Goal: Information Seeking & Learning: Learn about a topic

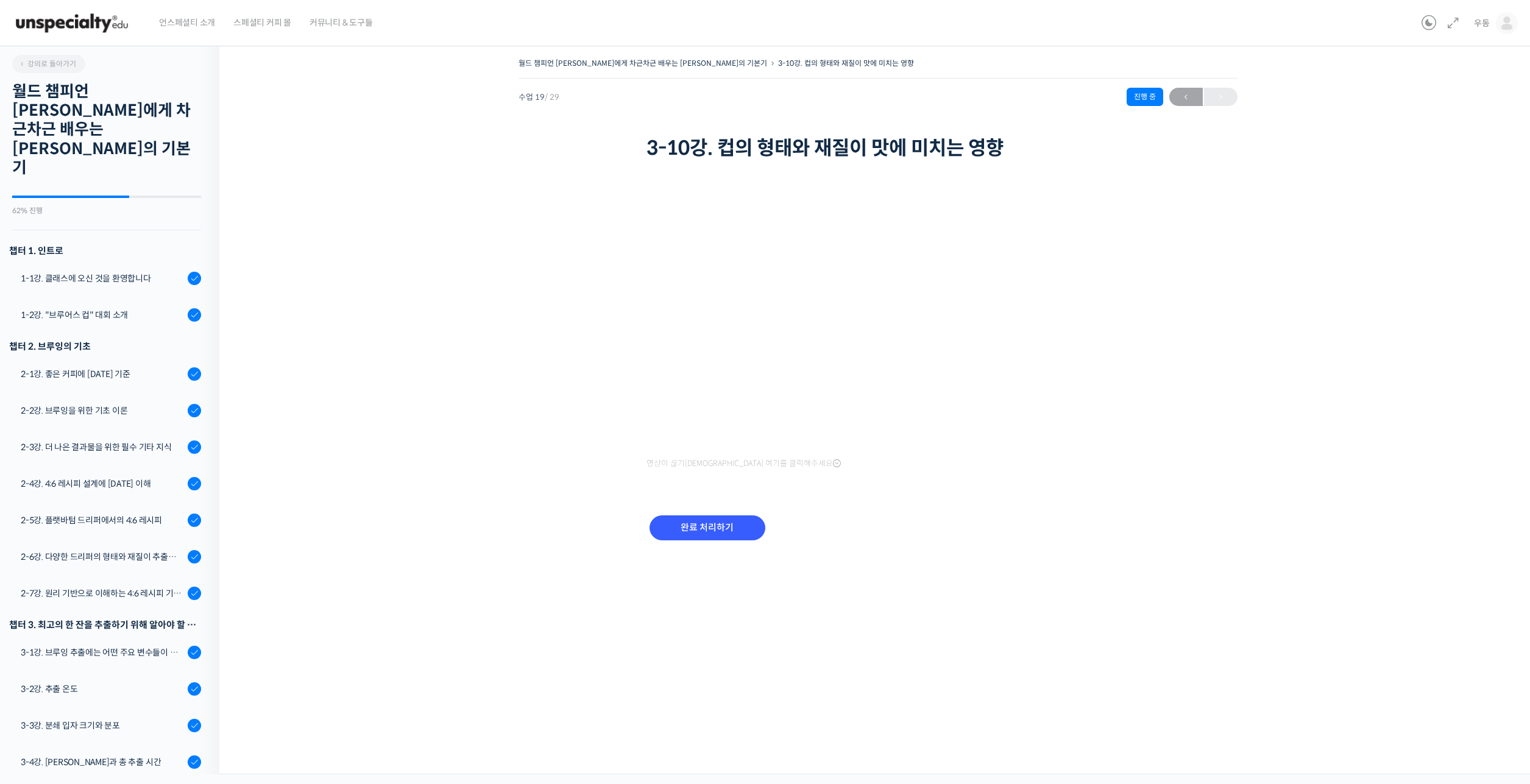
scroll to position [595, 0]
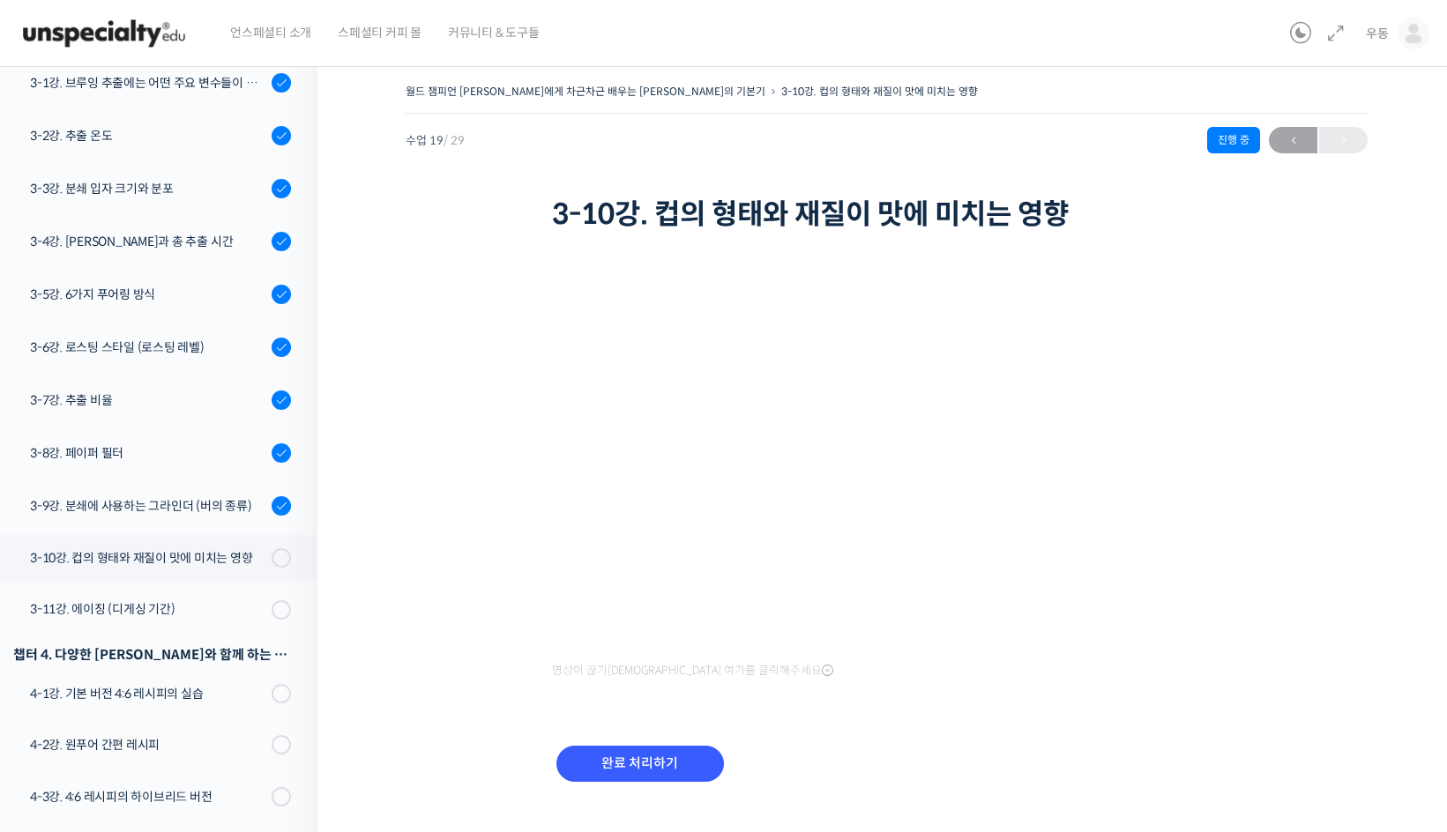
click at [504, 218] on div "월드 챔피언 테츠 카스야에게 차근차근 배우는 브루잉의 기본기 3-10강. 컵의 형태와 재질이 맛에 미치는 영향 진행 중 수업 19 / 29 진…" at bounding box center [887, 157] width 962 height 157
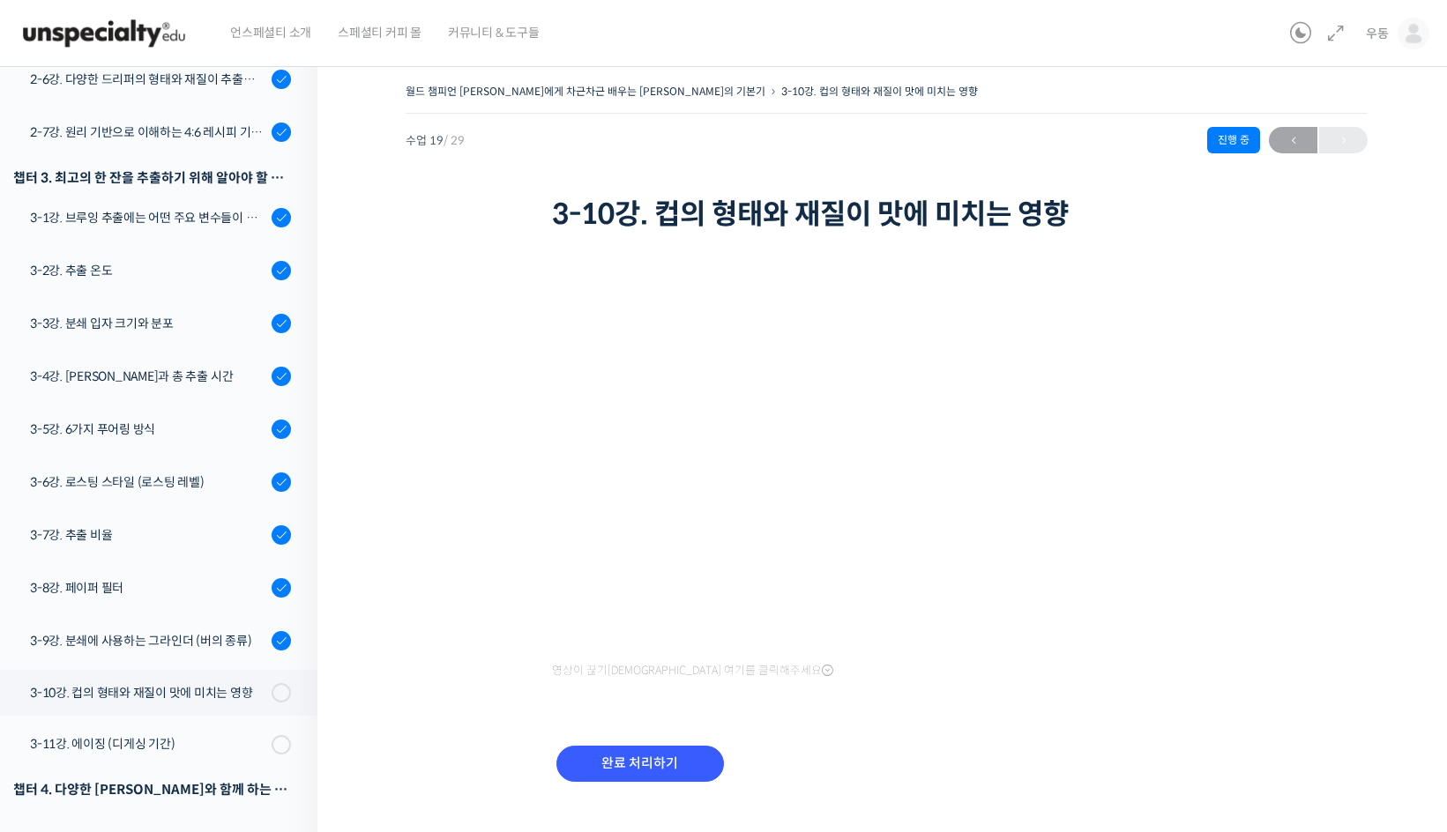
click at [822, 672] on icon at bounding box center [827, 671] width 11 height 14
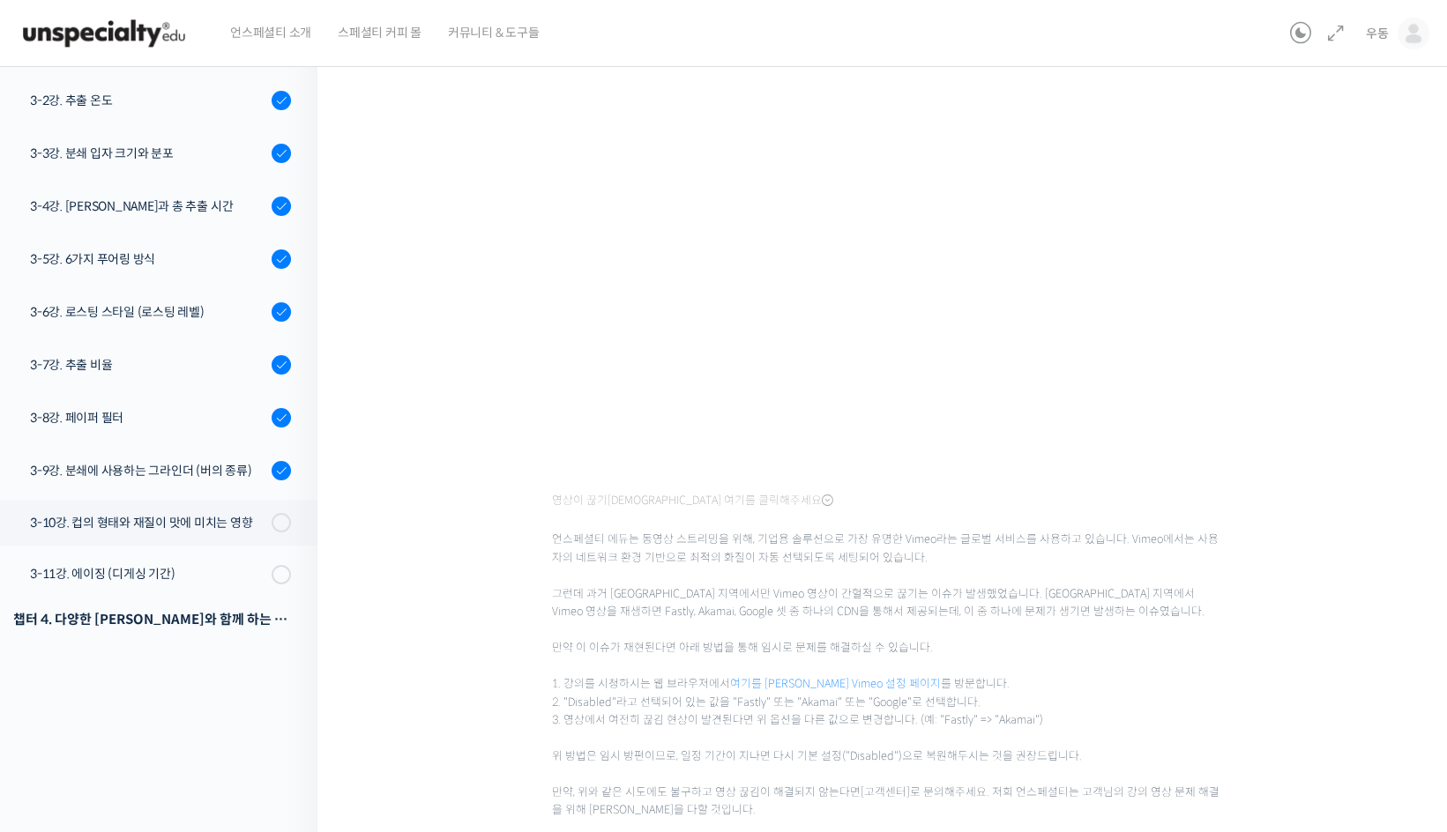
scroll to position [176, 0]
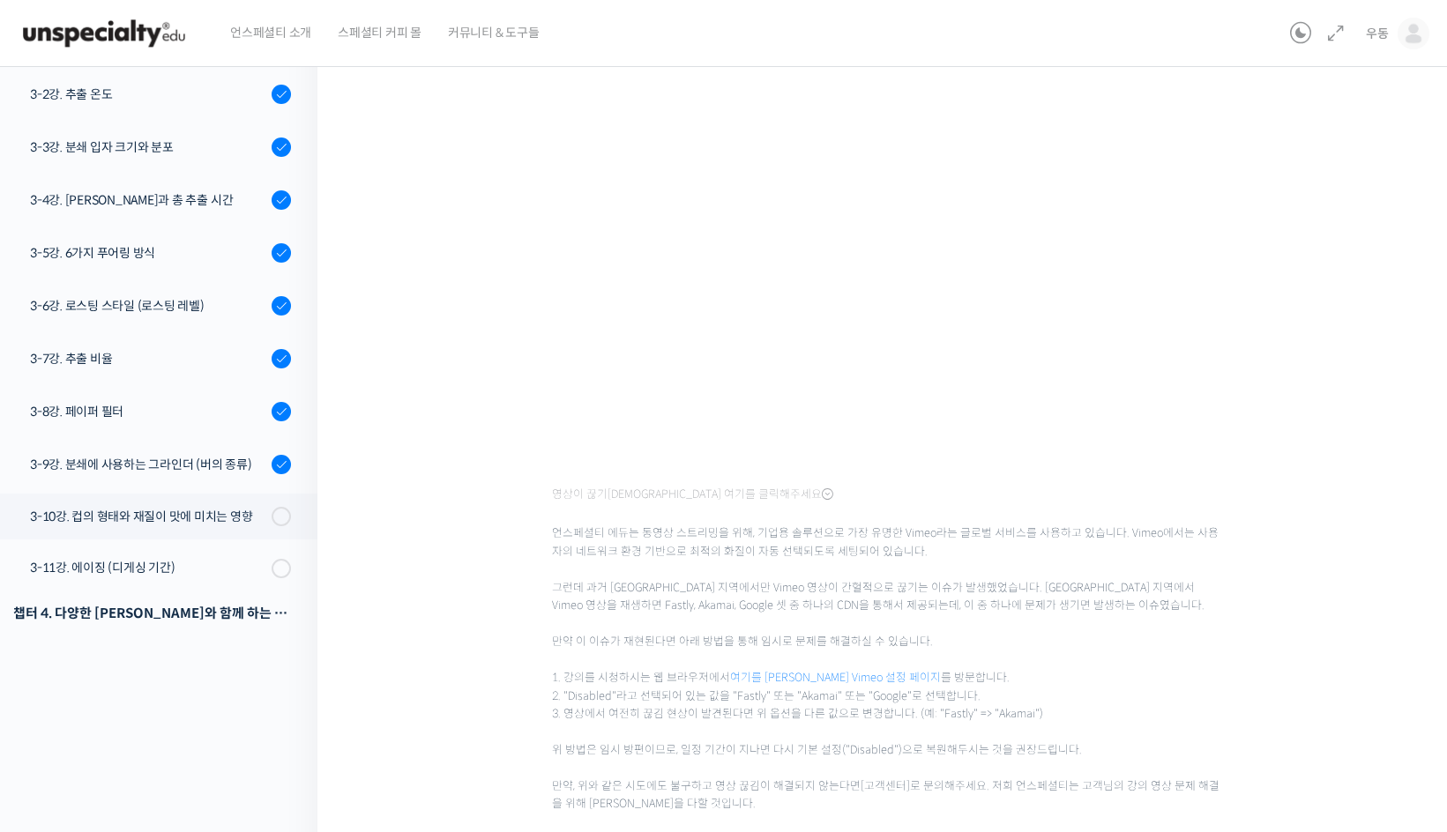
click at [1322, 529] on div "월드 챔피언 테츠 카스야에게 차근차근 배우는 브루잉의 기본기 3-10강. 컵의 형태와 재질이 맛에 미치는 영향 진행 중 수업 19 / 29 진…" at bounding box center [887, 431] width 962 height 1057
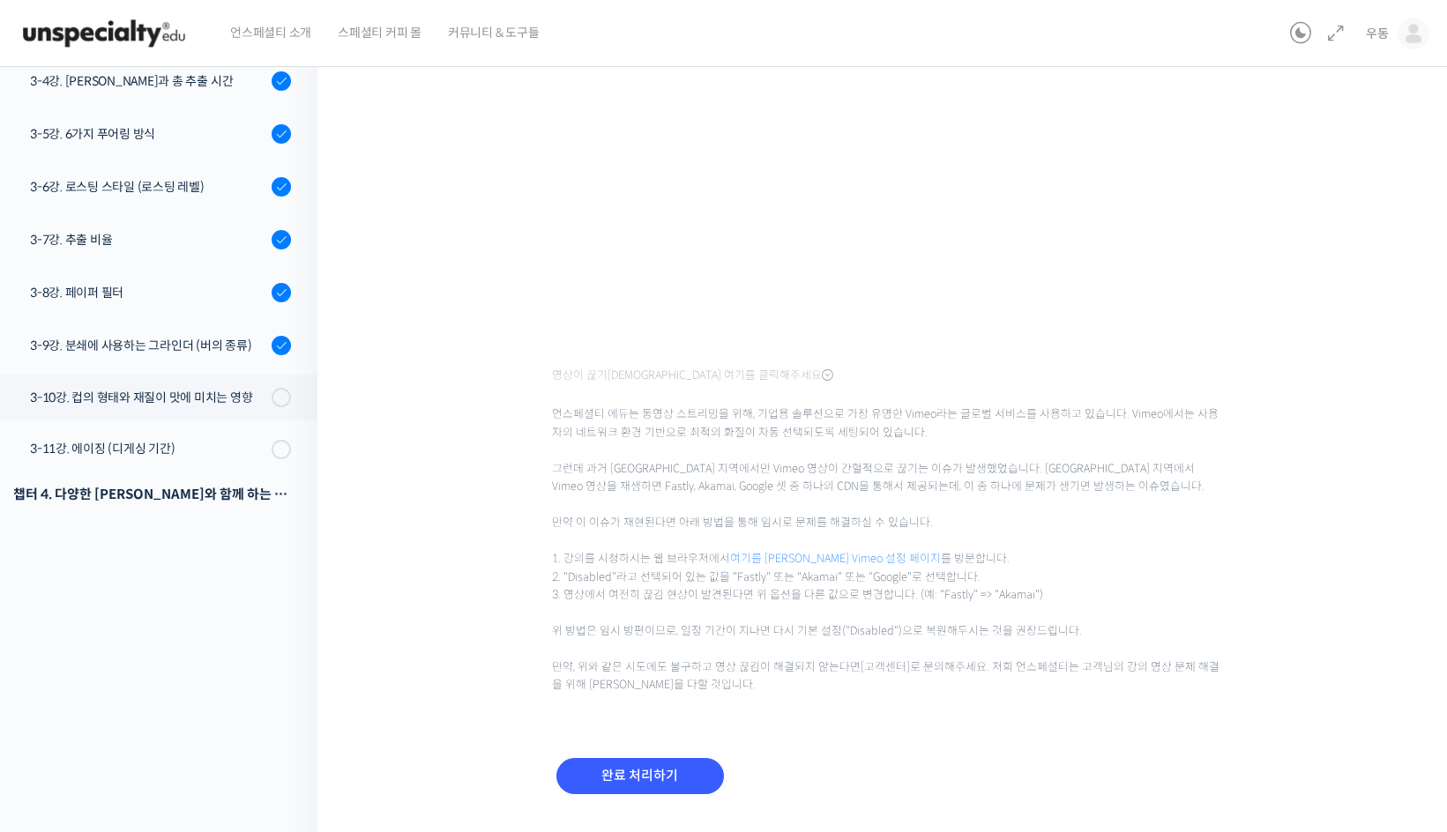
scroll to position [340, 0]
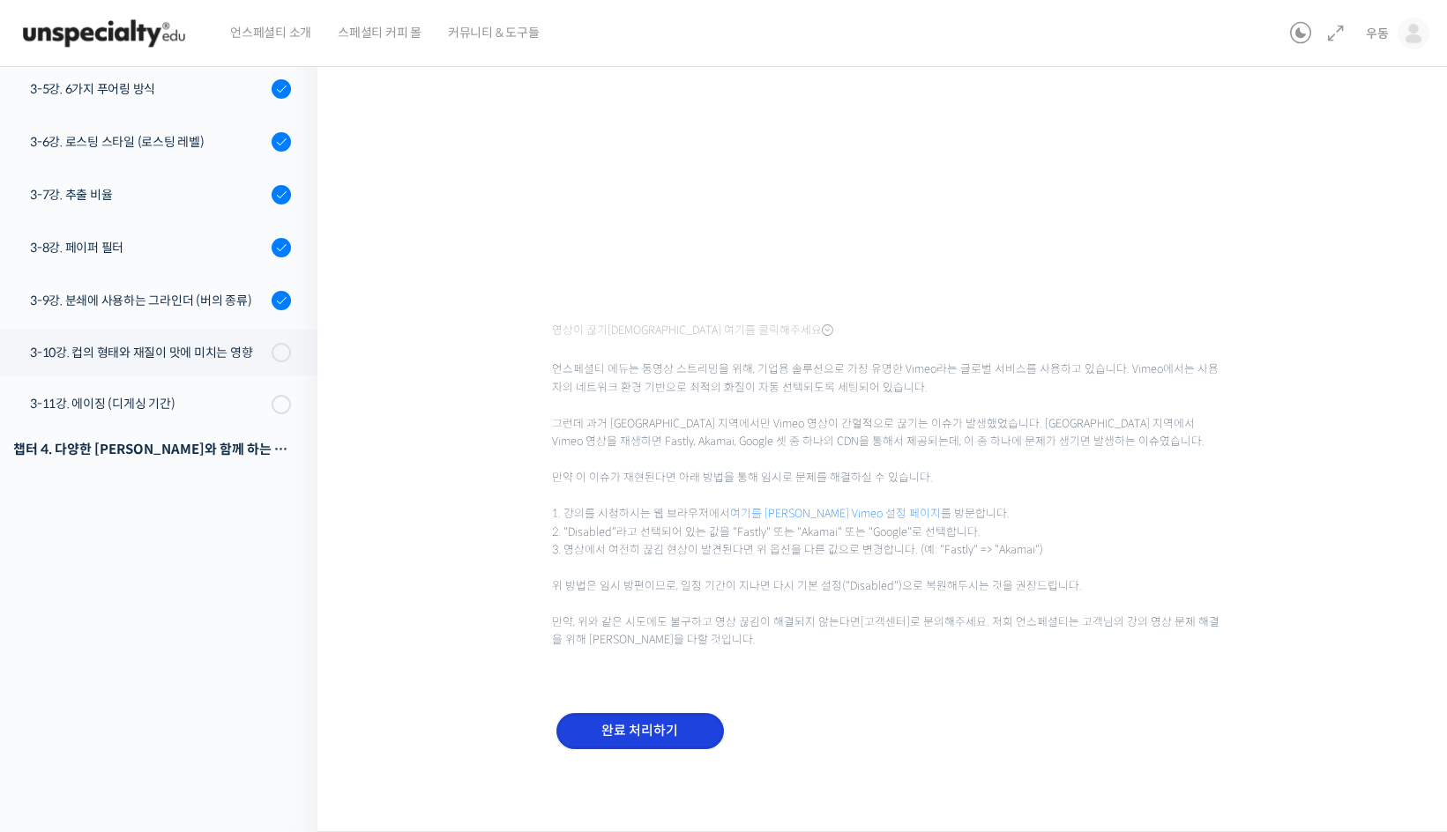
click at [678, 728] on input "완료 처리하기" at bounding box center [640, 731] width 168 height 36
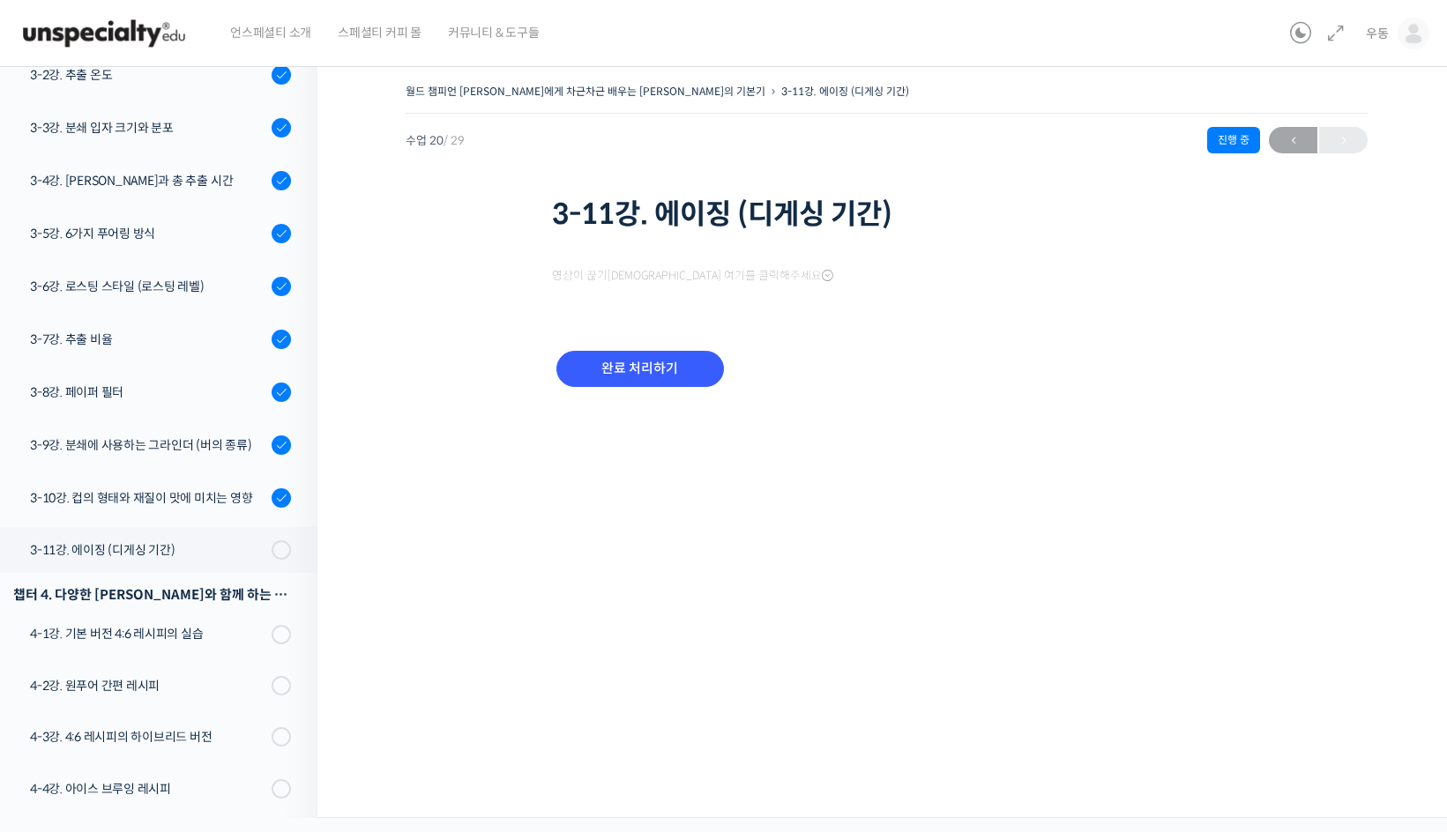
scroll to position [1165, 0]
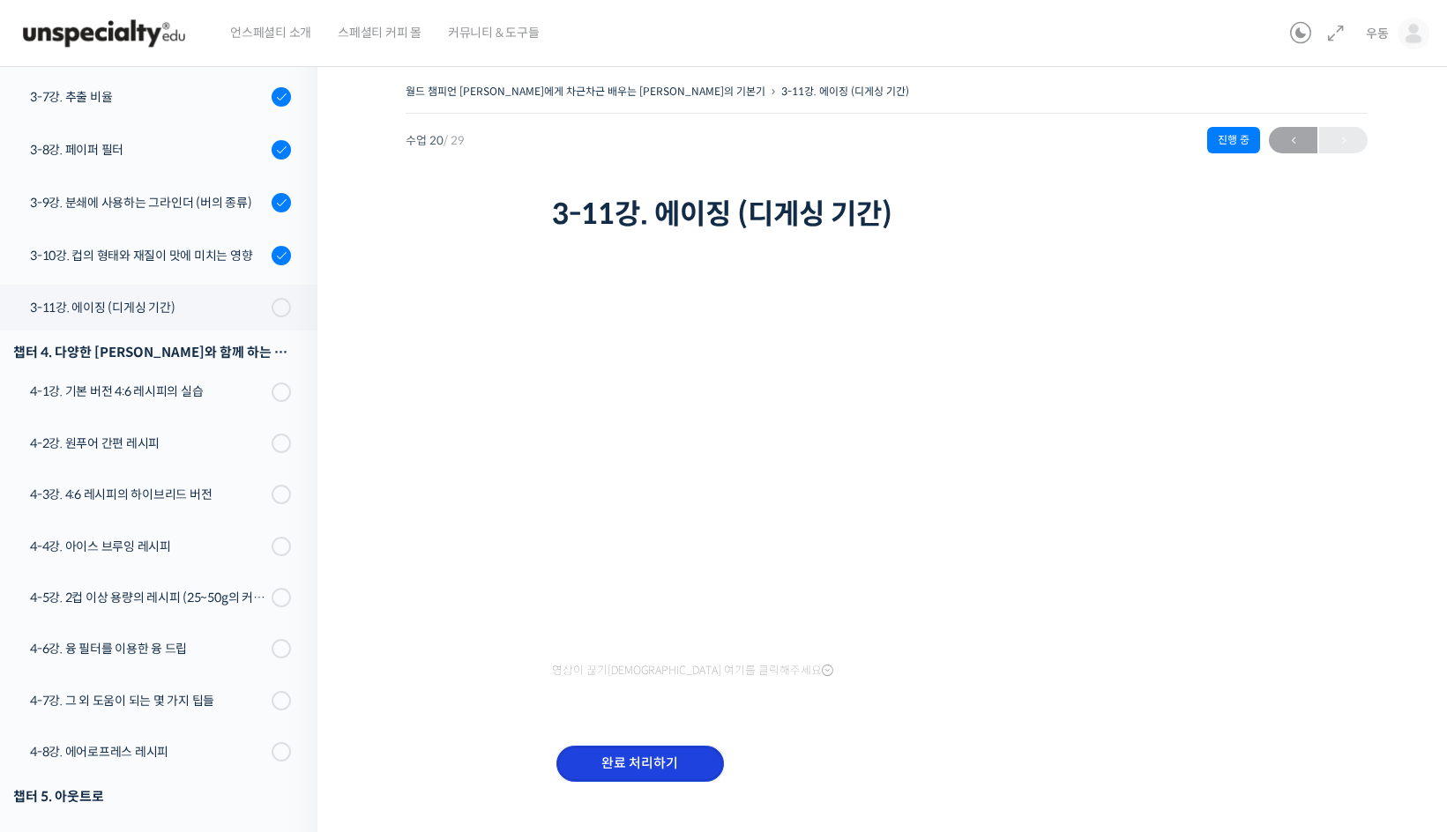
click at [660, 759] on input "완료 처리하기" at bounding box center [640, 764] width 168 height 36
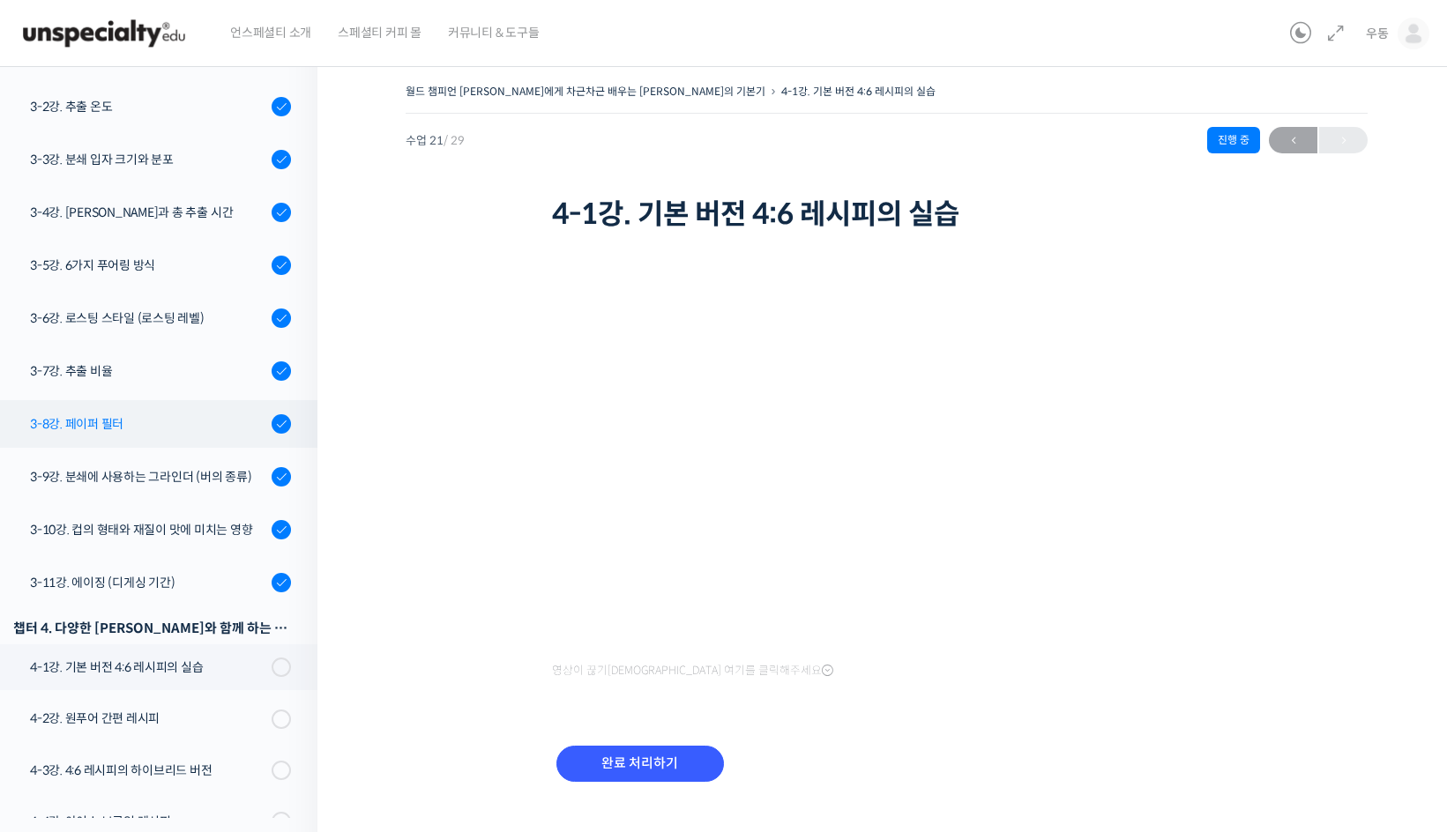
scroll to position [1078, 0]
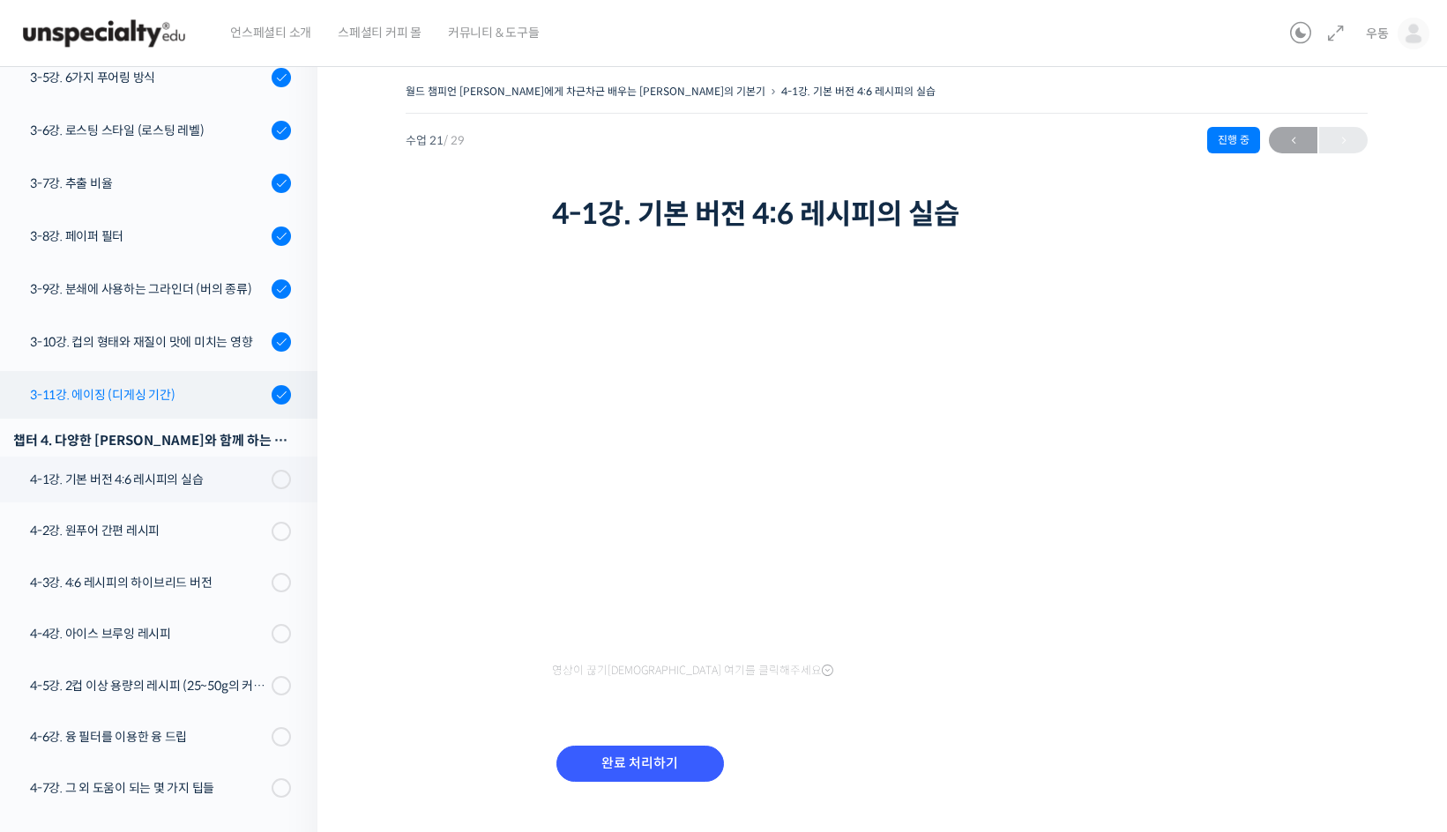
click at [107, 385] on div "3-11강. 에이징 (디게싱 기간)" at bounding box center [148, 394] width 236 height 19
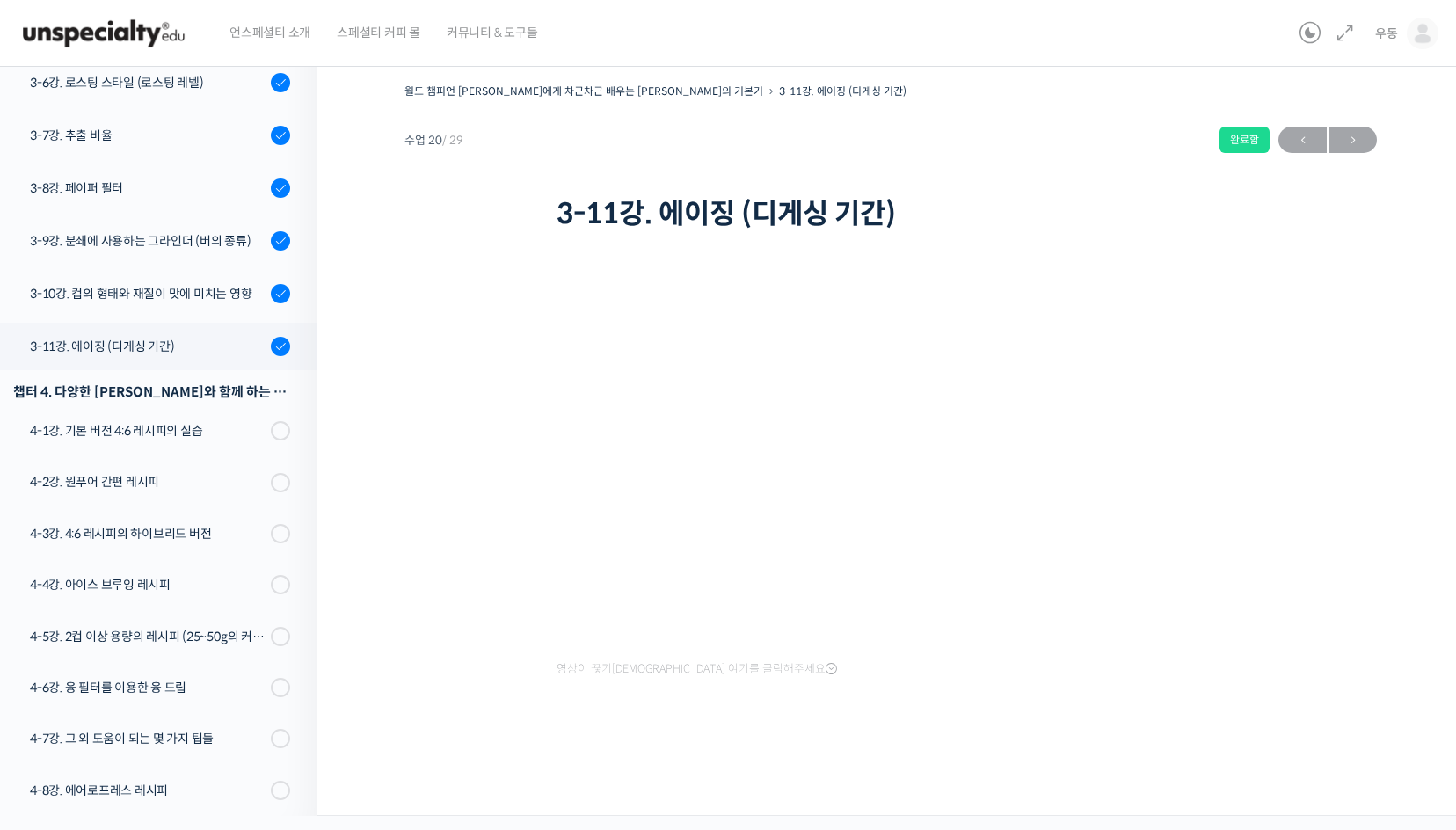
scroll to position [1164, 0]
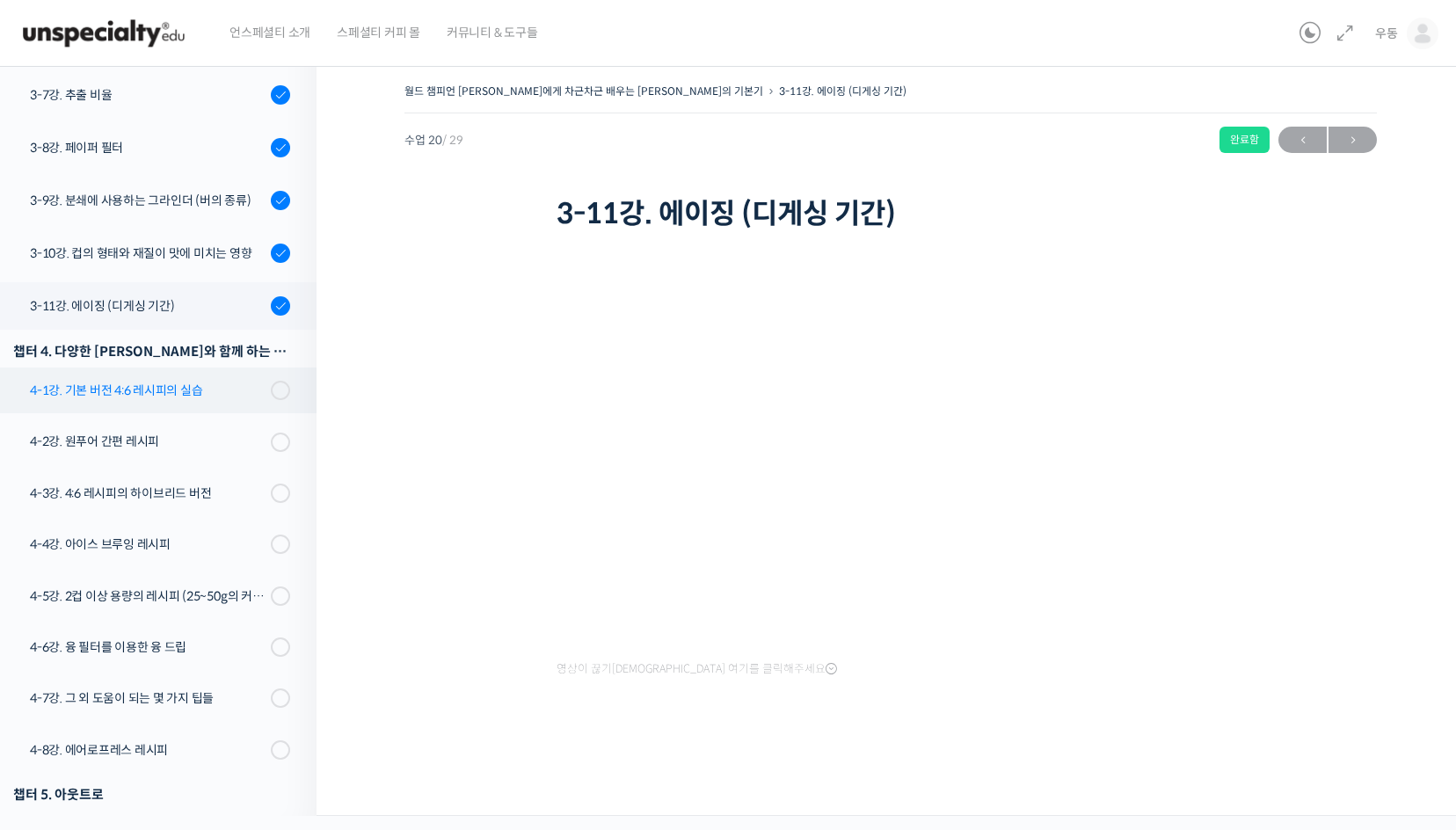
click at [188, 381] on div "4-1강. 기본 버전 4:6 레시피의 실습" at bounding box center [148, 390] width 235 height 19
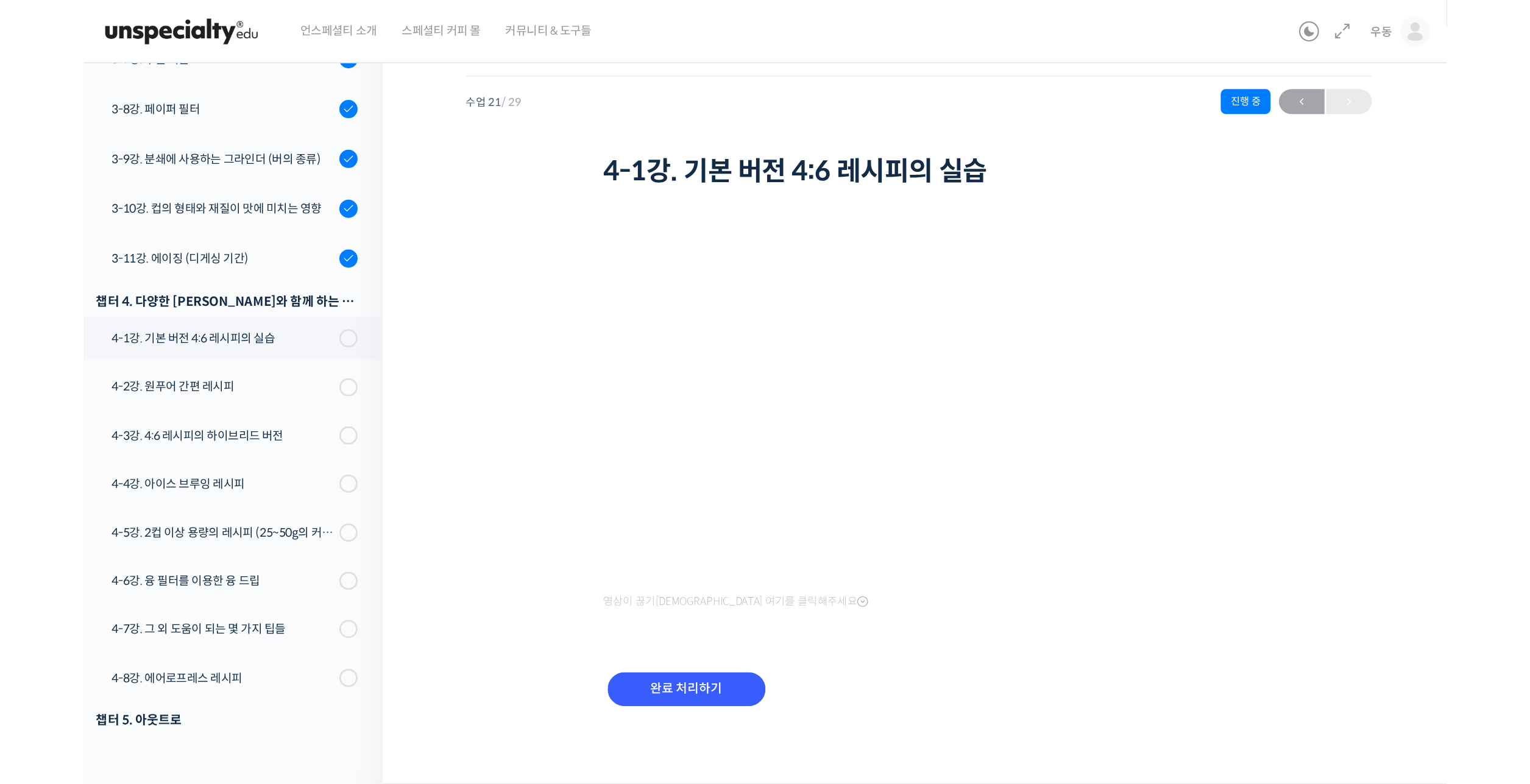
scroll to position [597, 0]
